Goal: Task Accomplishment & Management: Manage account settings

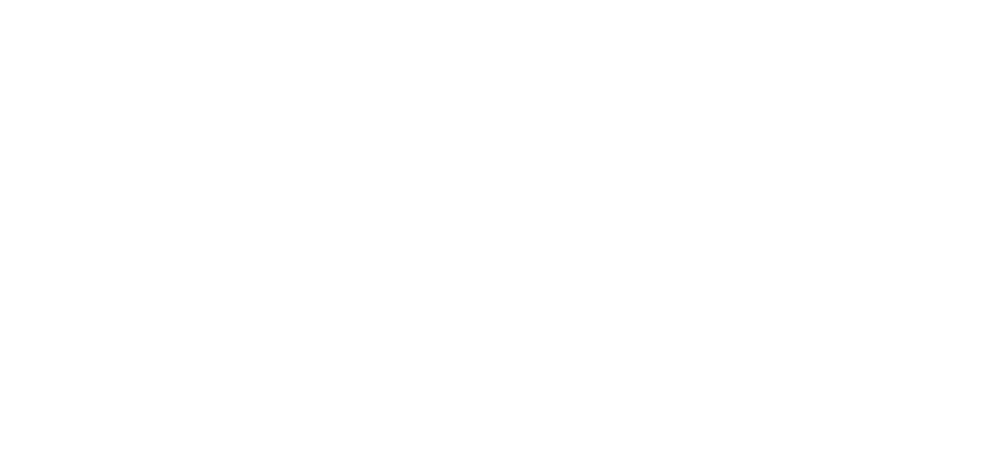
click at [632, 0] on html at bounding box center [503, 0] width 1006 height 0
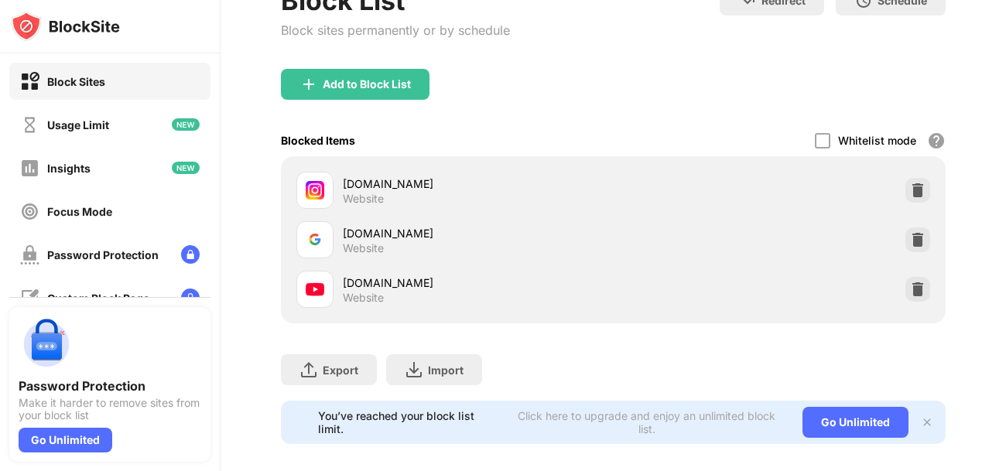
scroll to position [132, 0]
click at [908, 283] on div at bounding box center [917, 288] width 25 height 25
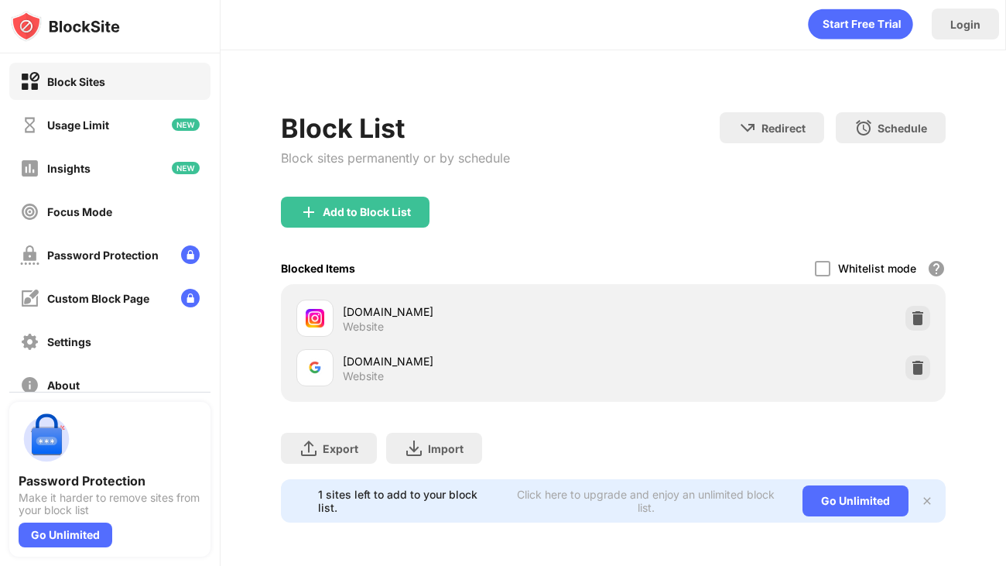
scroll to position [2, 0]
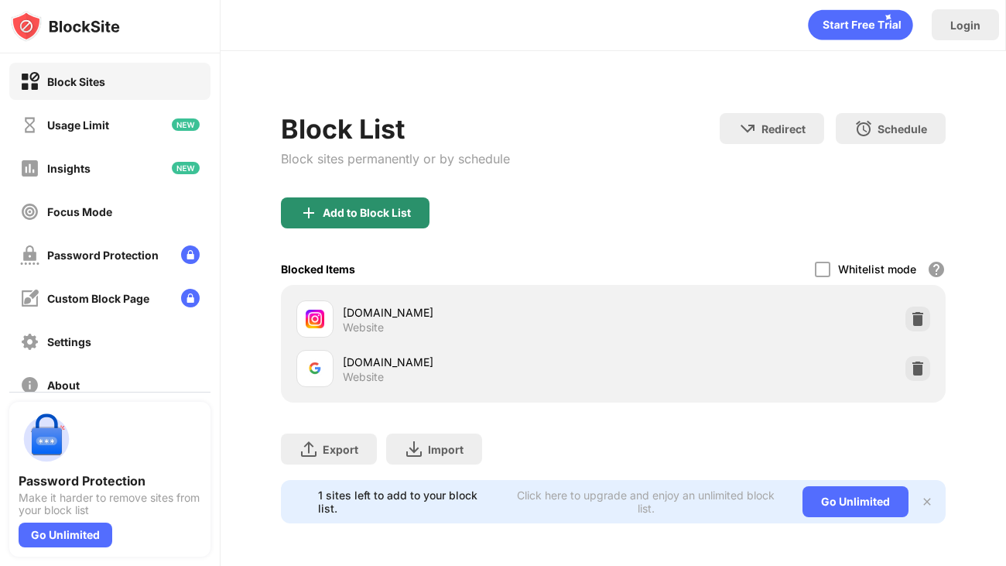
click at [392, 226] on div "Add to Block List" at bounding box center [355, 212] width 149 height 31
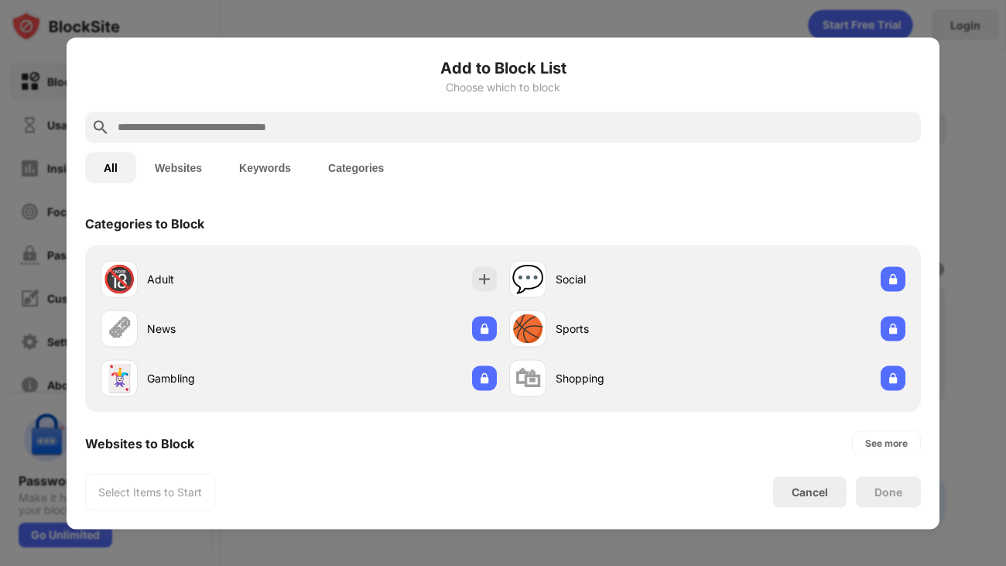
click at [423, 121] on input "text" at bounding box center [515, 127] width 799 height 19
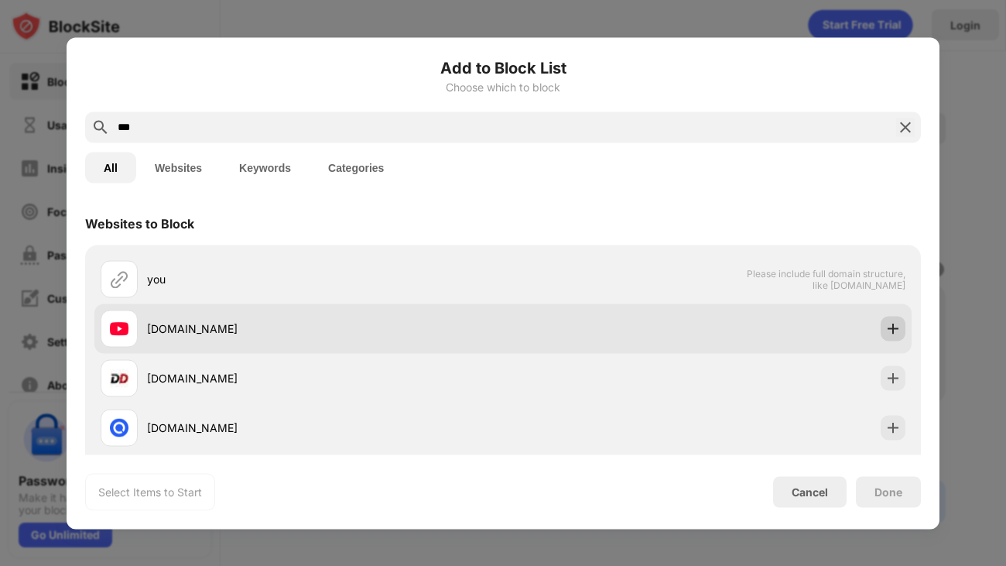
type input "***"
click at [892, 328] on img at bounding box center [892, 327] width 15 height 15
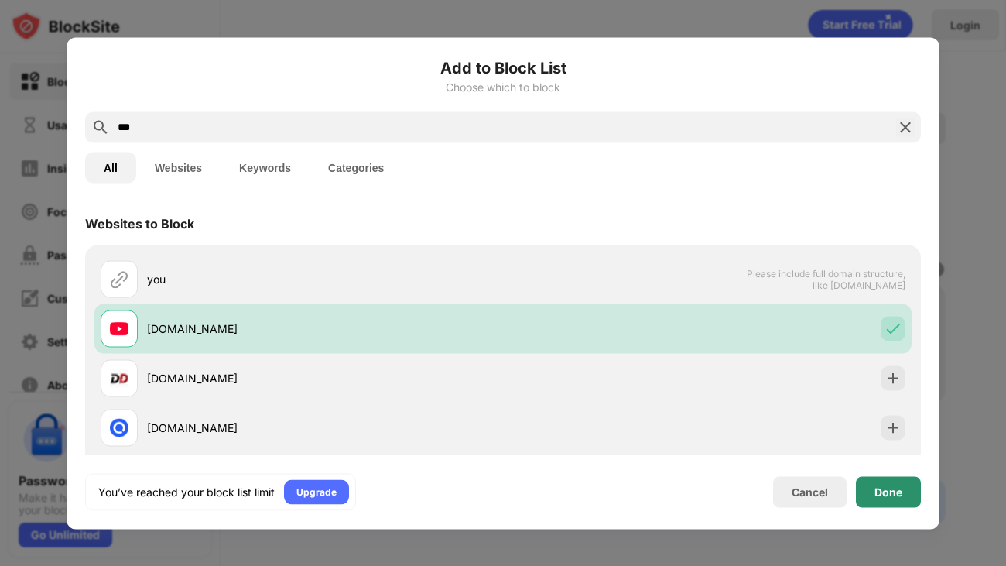
click at [892, 470] on div "Done" at bounding box center [888, 491] width 28 height 12
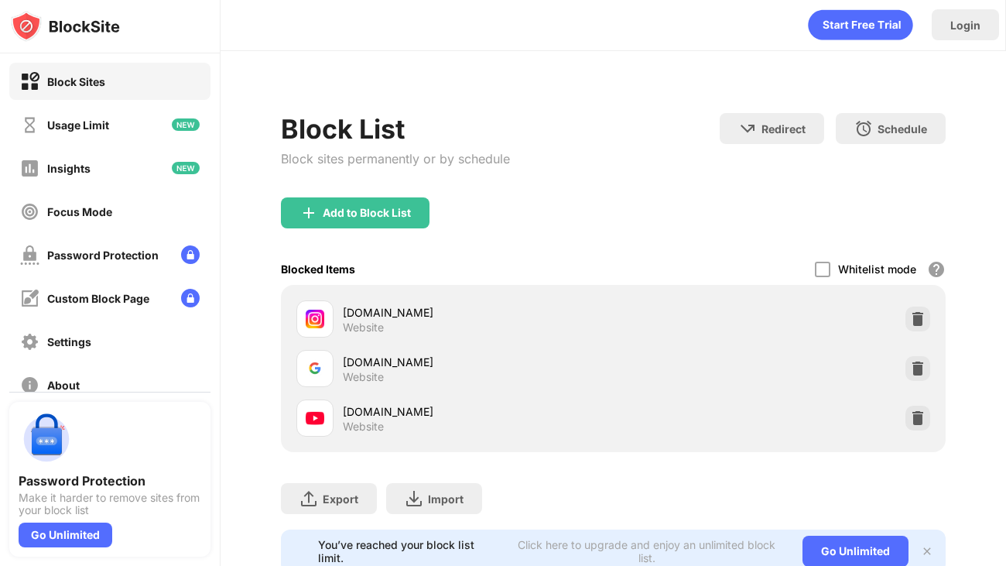
scroll to position [52, 0]
